Goal: Task Accomplishment & Management: Use online tool/utility

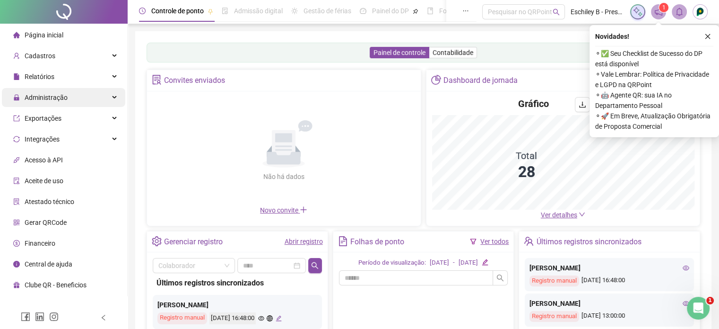
click at [75, 102] on div "Administração" at bounding box center [63, 97] width 123 height 19
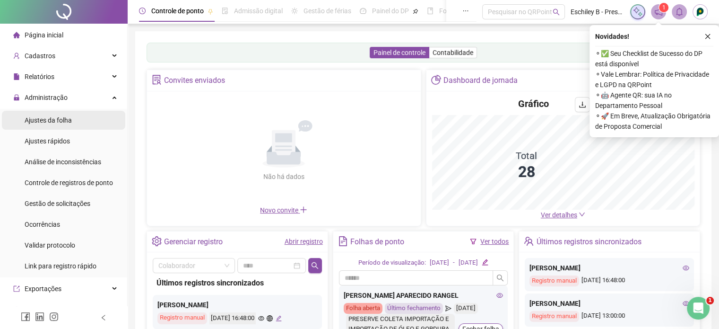
click at [74, 117] on li "Ajustes da folha" at bounding box center [63, 120] width 123 height 19
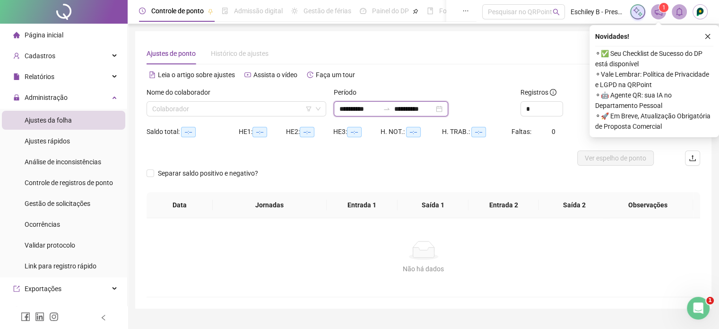
click at [379, 106] on input "**********" at bounding box center [360, 109] width 40 height 10
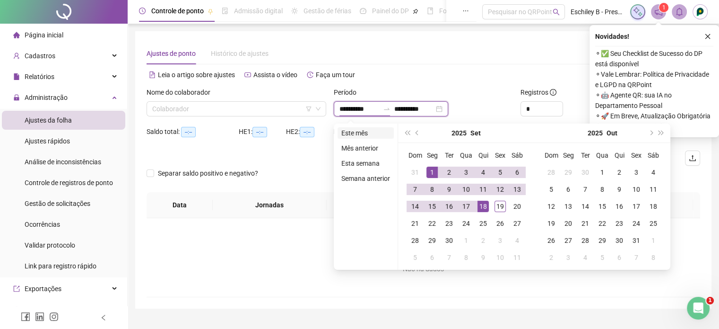
type input "**********"
click at [356, 129] on li "Este mês" at bounding box center [366, 132] width 56 height 11
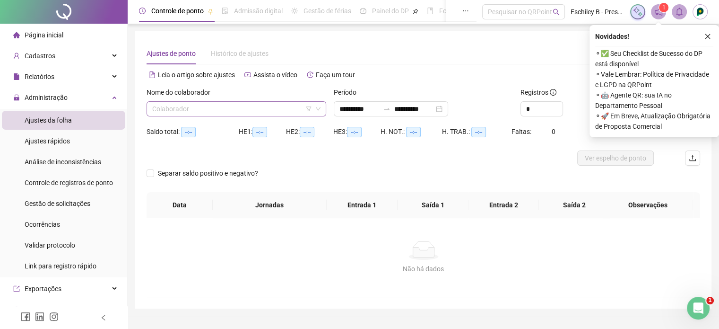
click at [265, 111] on input "search" at bounding box center [232, 109] width 160 height 14
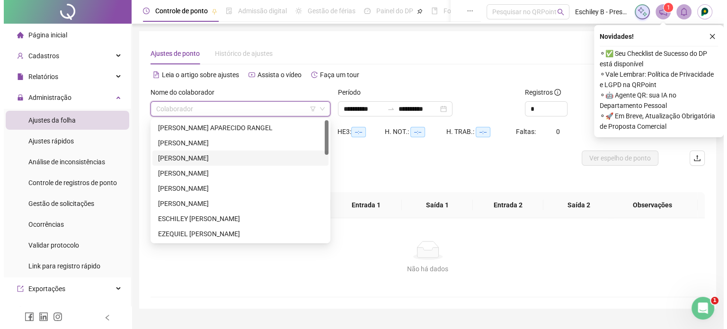
scroll to position [47, 0]
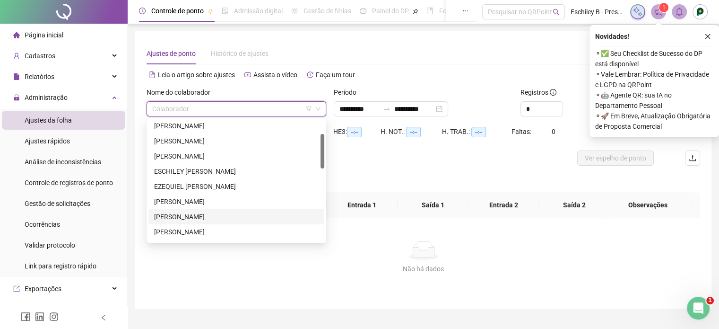
click at [194, 220] on div "[PERSON_NAME]" at bounding box center [236, 216] width 165 height 10
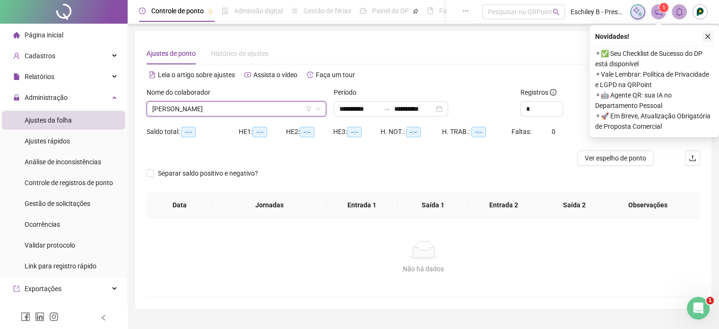
click at [705, 34] on icon "close" at bounding box center [708, 36] width 7 height 7
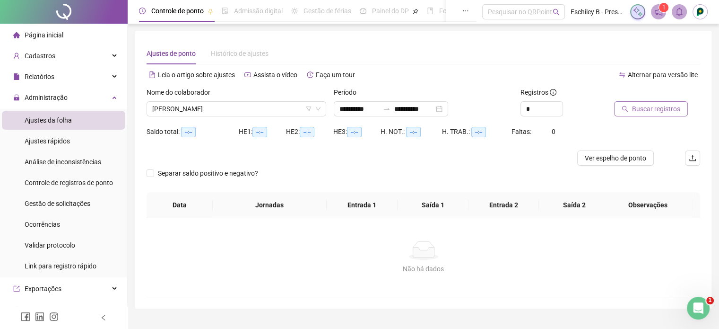
click at [643, 109] on span "Buscar registros" at bounding box center [656, 109] width 48 height 10
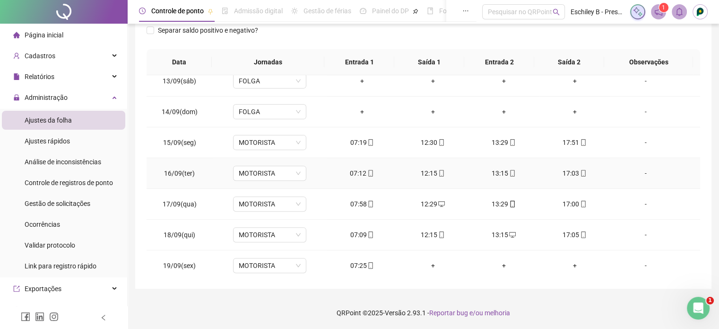
scroll to position [380, 0]
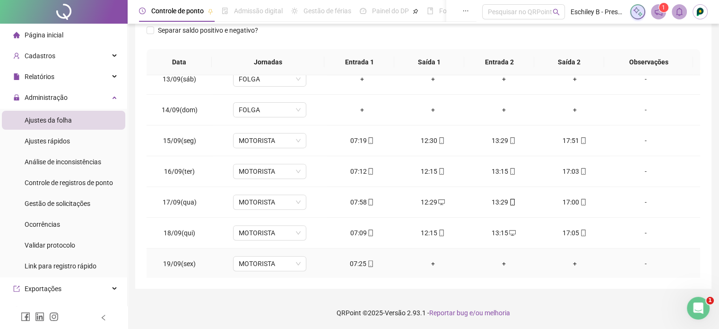
click at [368, 261] on icon "mobile" at bounding box center [371, 263] width 7 height 7
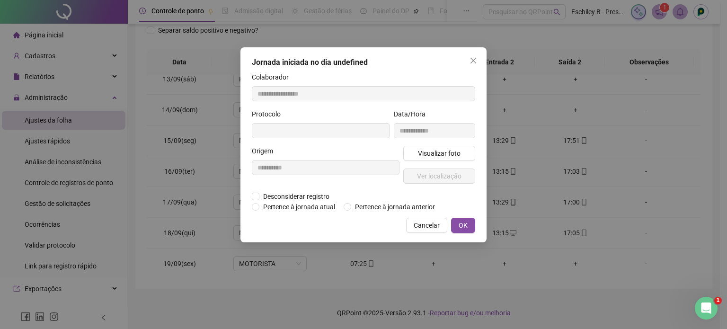
type input "**********"
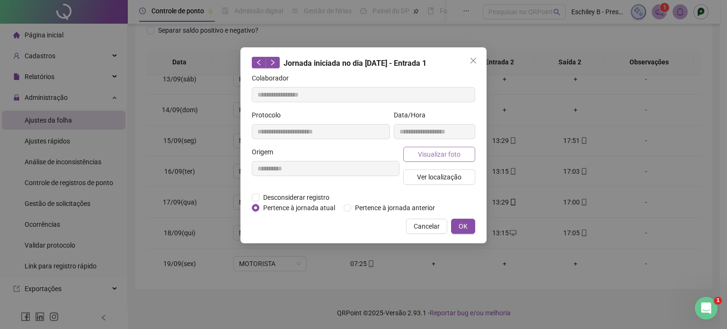
click at [431, 154] on span "Visualizar foto" at bounding box center [439, 154] width 43 height 10
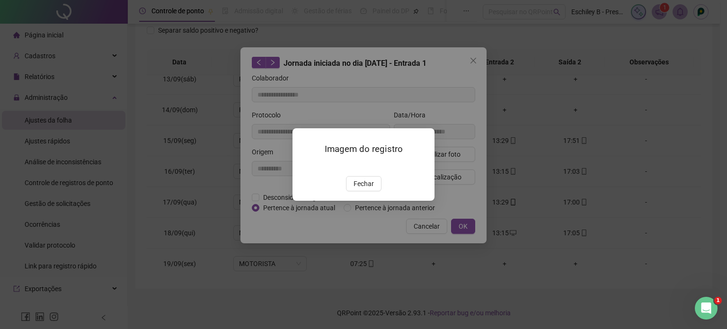
click at [304, 166] on img at bounding box center [304, 166] width 0 height 0
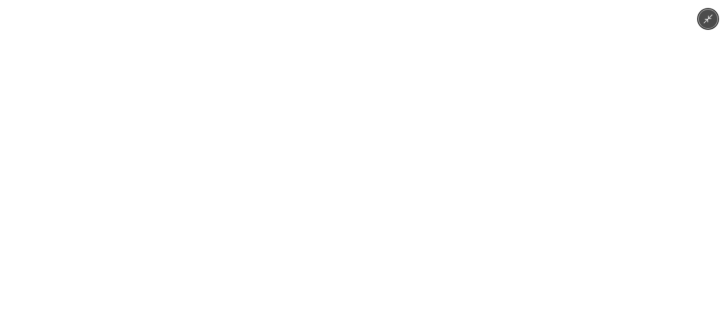
click at [540, 134] on div at bounding box center [363, 164] width 727 height 329
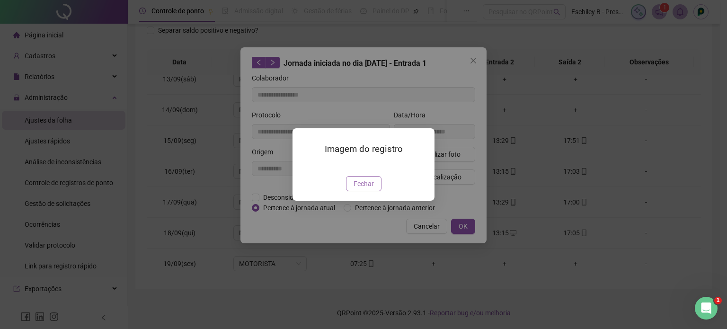
click at [378, 191] on button "Fechar" at bounding box center [363, 183] width 35 height 15
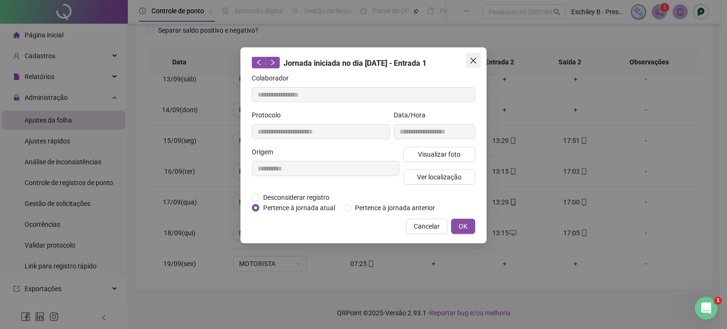
click at [479, 56] on button "Close" at bounding box center [472, 60] width 15 height 15
